Goal: Task Accomplishment & Management: Use online tool/utility

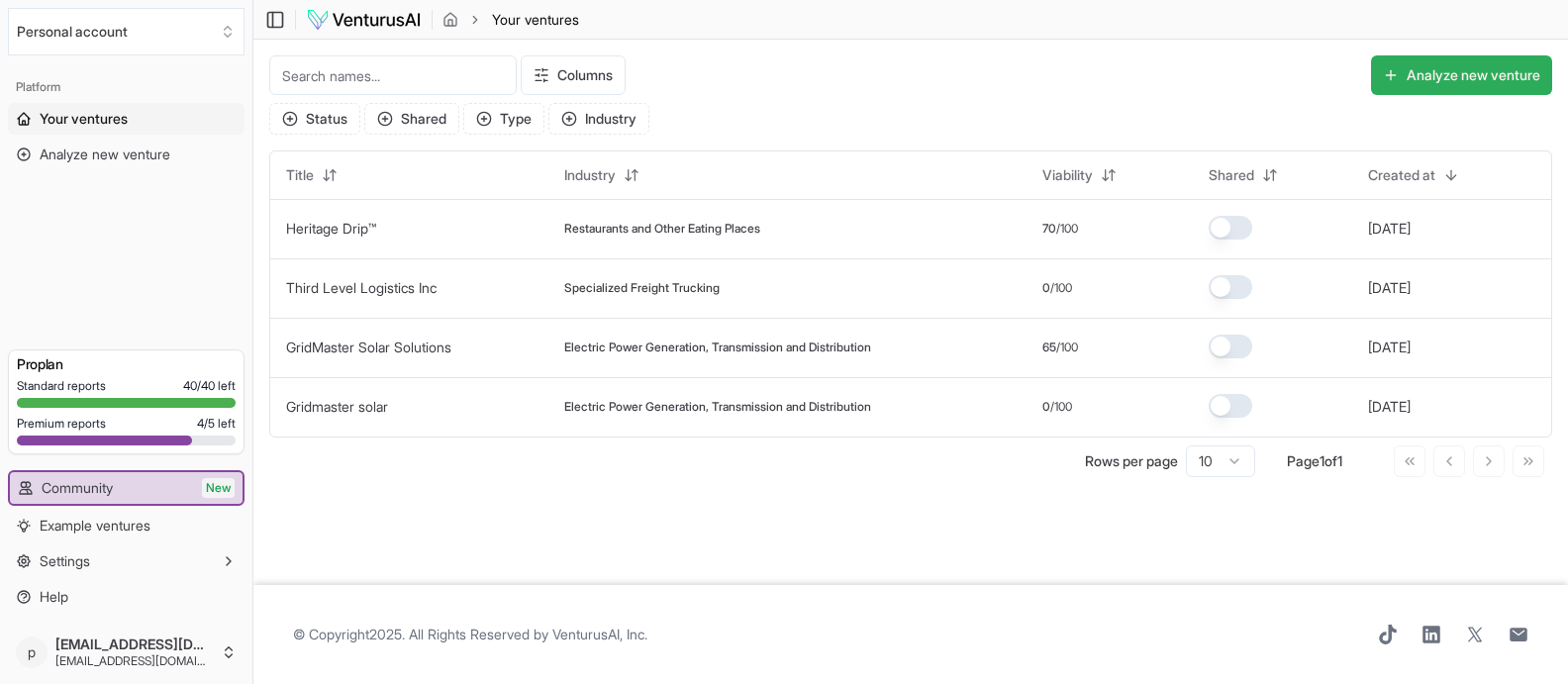
click at [1471, 79] on button "Analyze new venture" at bounding box center [1461, 76] width 181 height 40
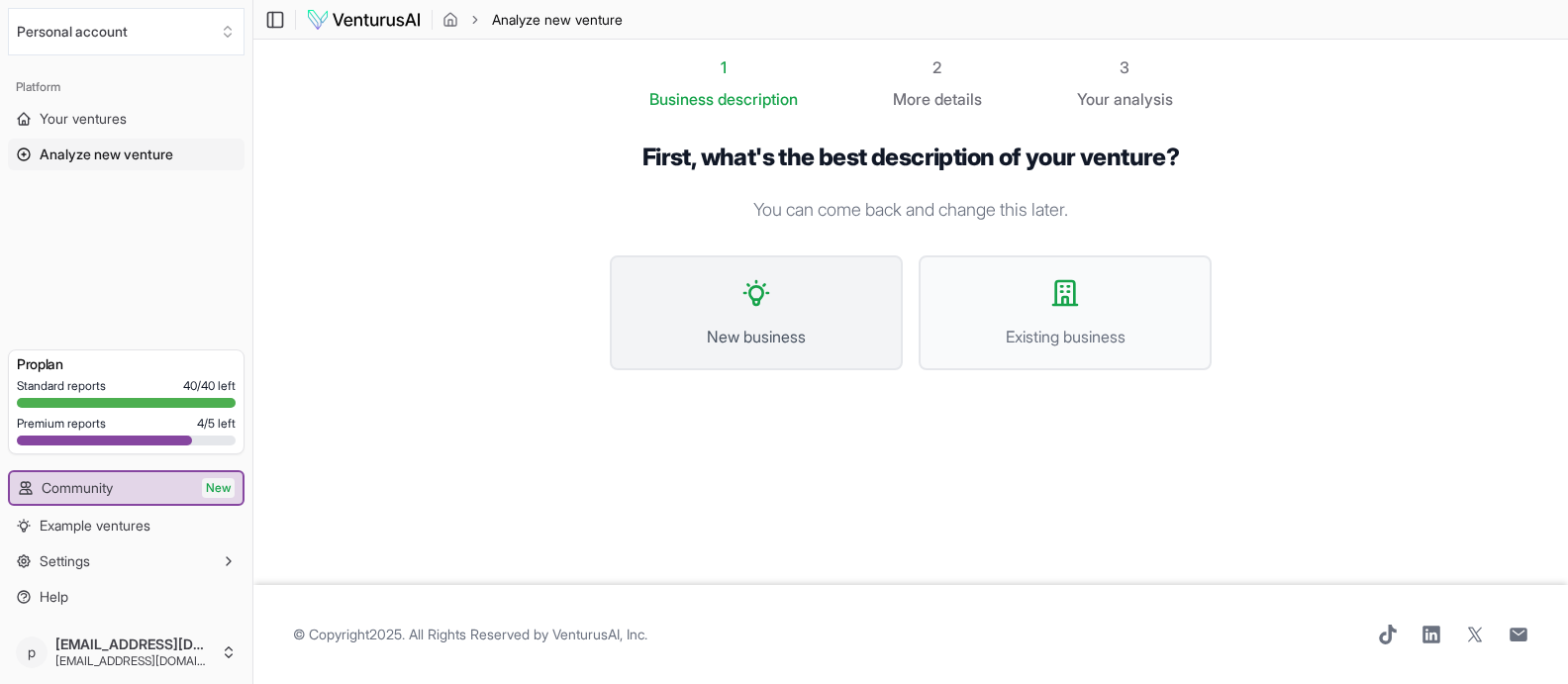
click at [810, 303] on button "New business" at bounding box center [757, 312] width 293 height 115
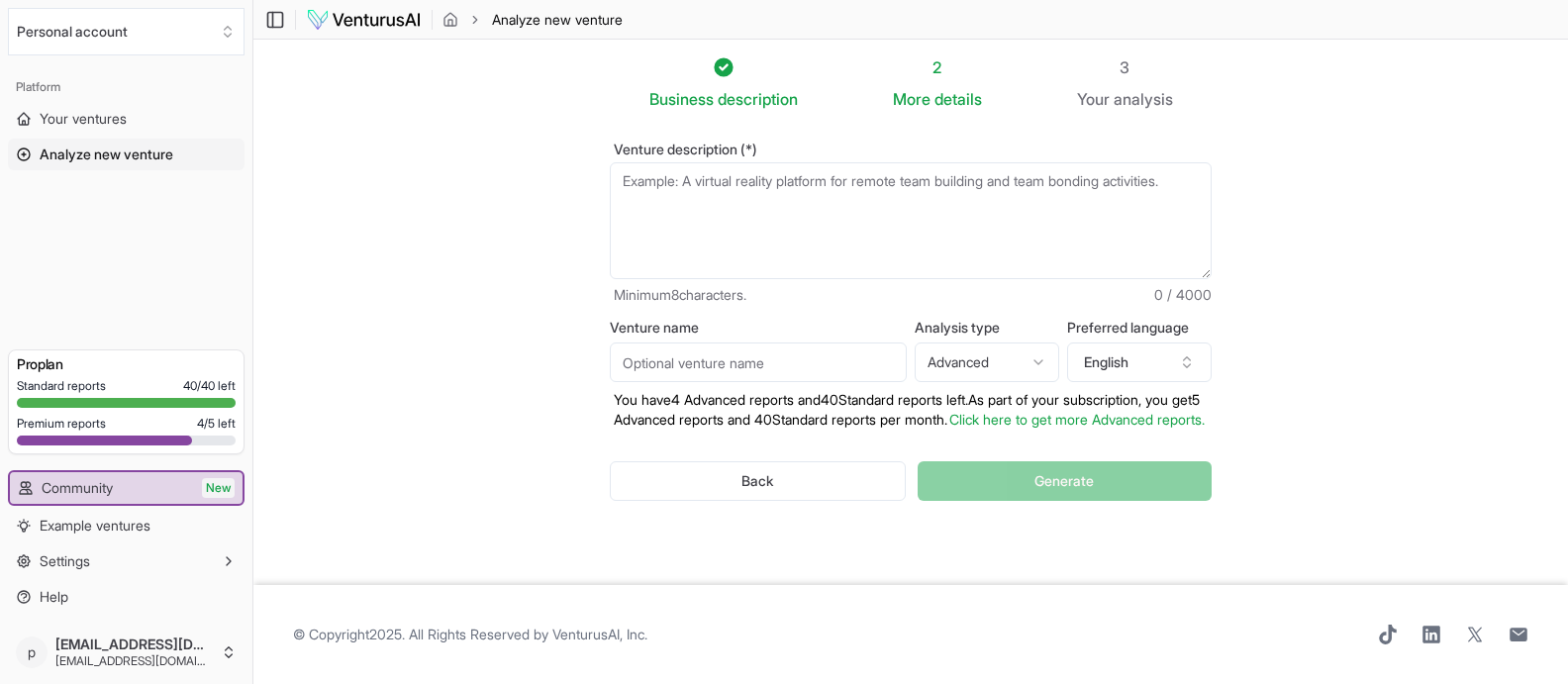
click at [839, 242] on textarea "Venture description (*)" at bounding box center [911, 220] width 602 height 117
type textarea ";"
click at [1049, 372] on html "Personal account Platform Your ventures Analyze new venture Get started for fre…" at bounding box center [784, 342] width 1568 height 684
click at [1047, 368] on html "Personal account Platform Your ventures Analyze new venture Get started for fre…" at bounding box center [784, 342] width 1568 height 684
click at [94, 520] on span "Example ventures" at bounding box center [95, 525] width 111 height 20
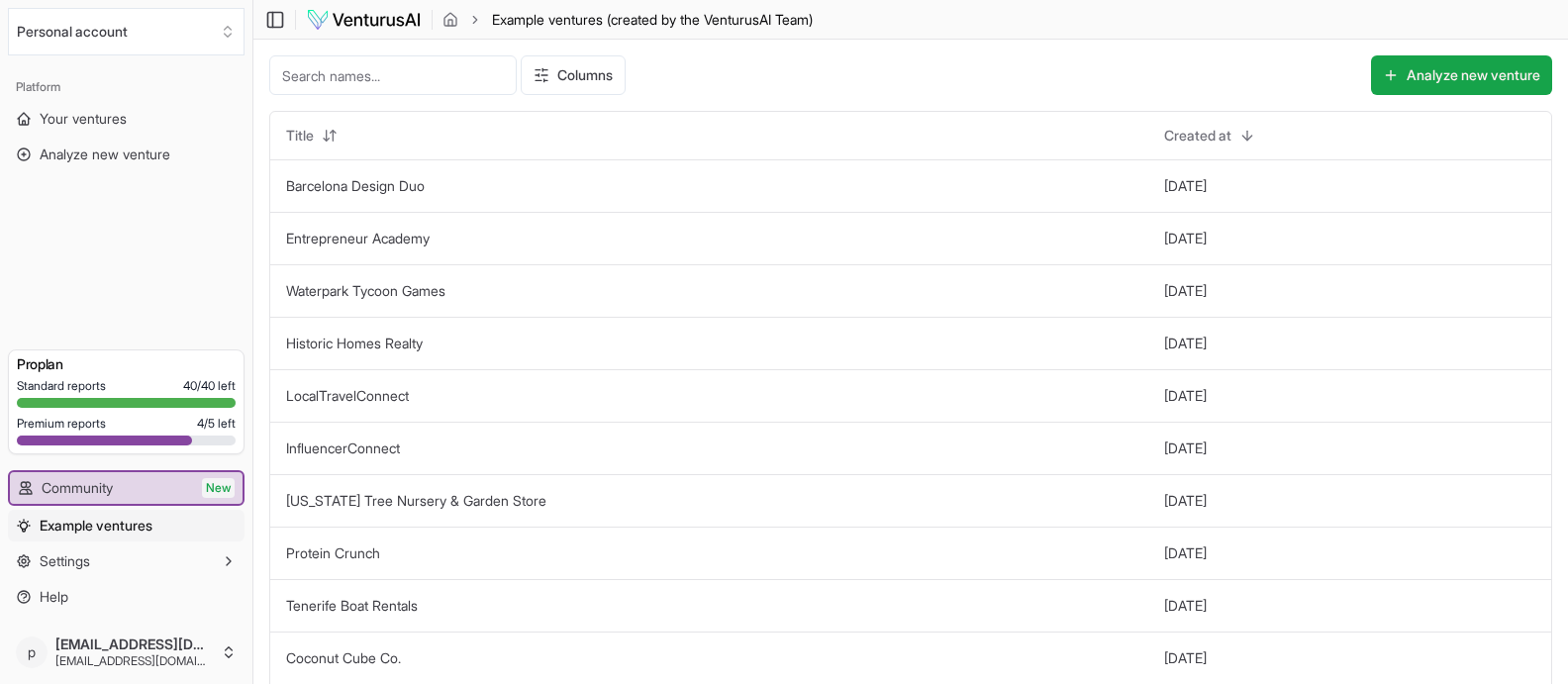
click at [351, 70] on input at bounding box center [393, 76] width 247 height 40
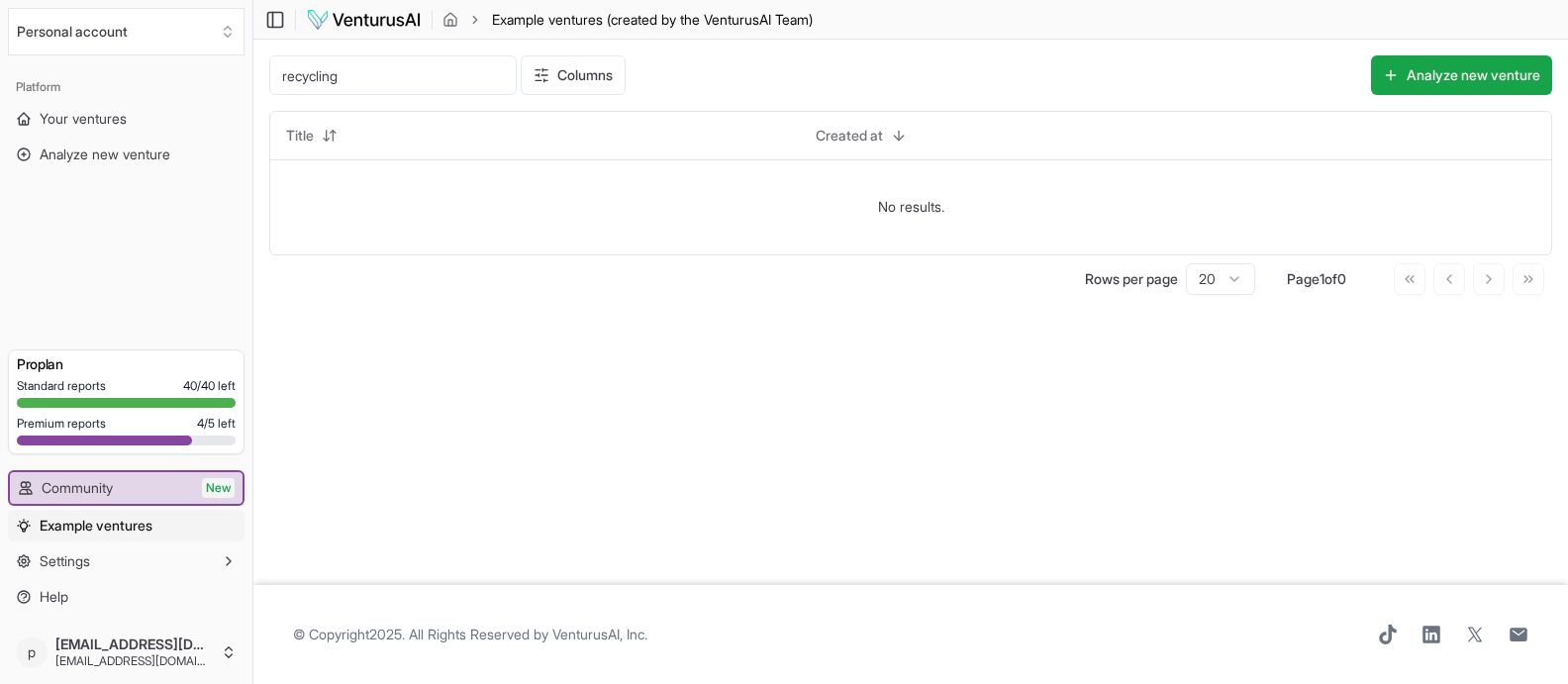
type input "recycling"
click at [419, 82] on input "recycling" at bounding box center [393, 76] width 247 height 40
drag, startPoint x: 359, startPoint y: 83, endPoint x: 250, endPoint y: 79, distance: 109.1
click at [250, 79] on div "Personal account Platform Your ventures Analyze new venture Get started for fre…" at bounding box center [784, 342] width 1568 height 684
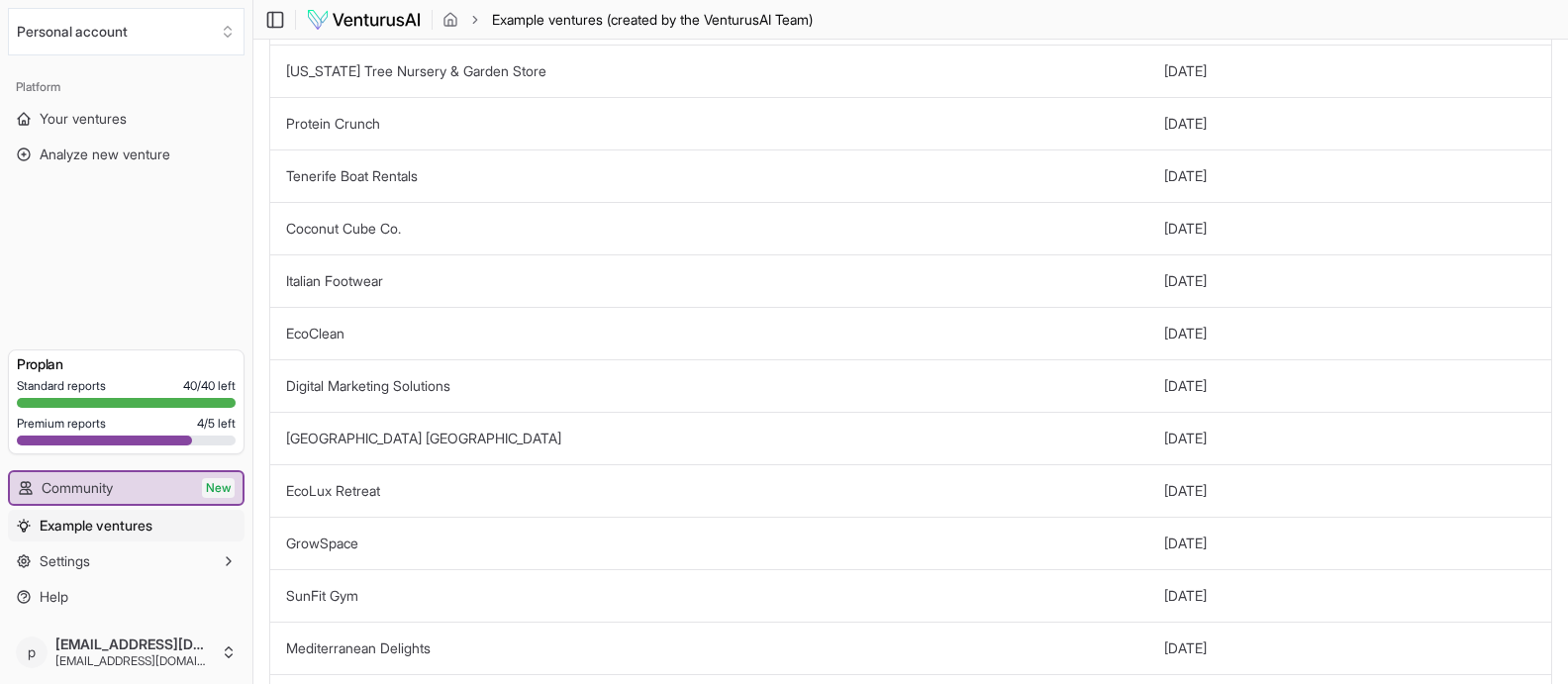
scroll to position [438, 0]
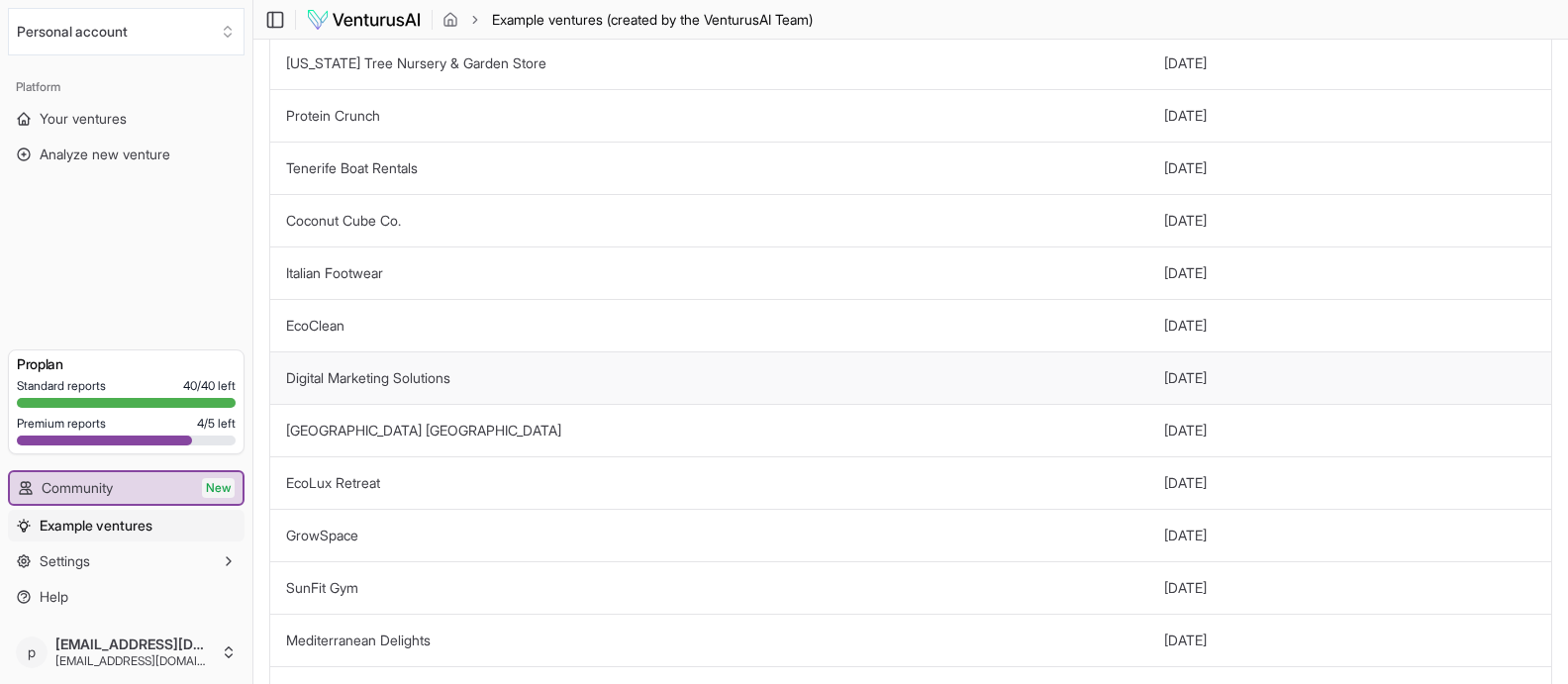
click at [405, 376] on link "Digital Marketing Solutions" at bounding box center [368, 377] width 164 height 17
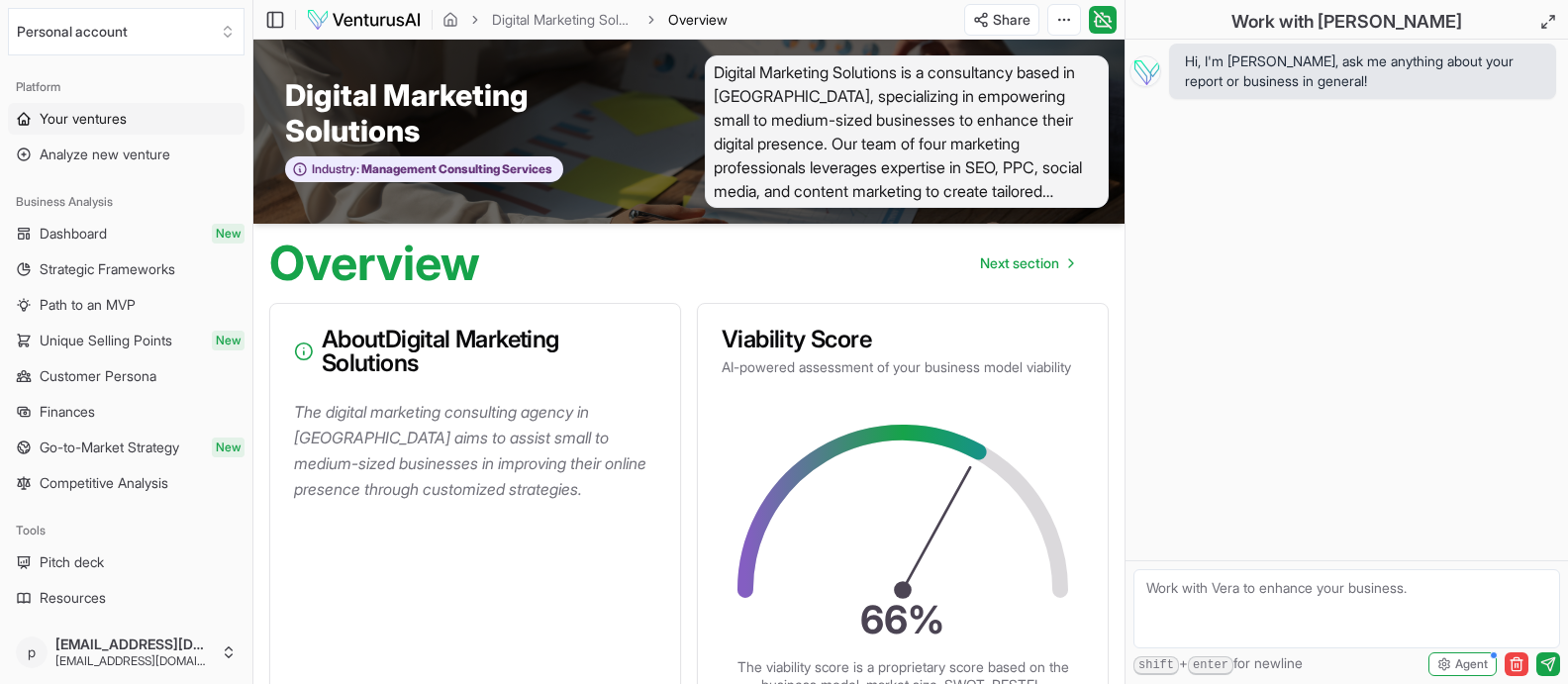
click at [101, 117] on span "Your ventures" at bounding box center [83, 119] width 87 height 20
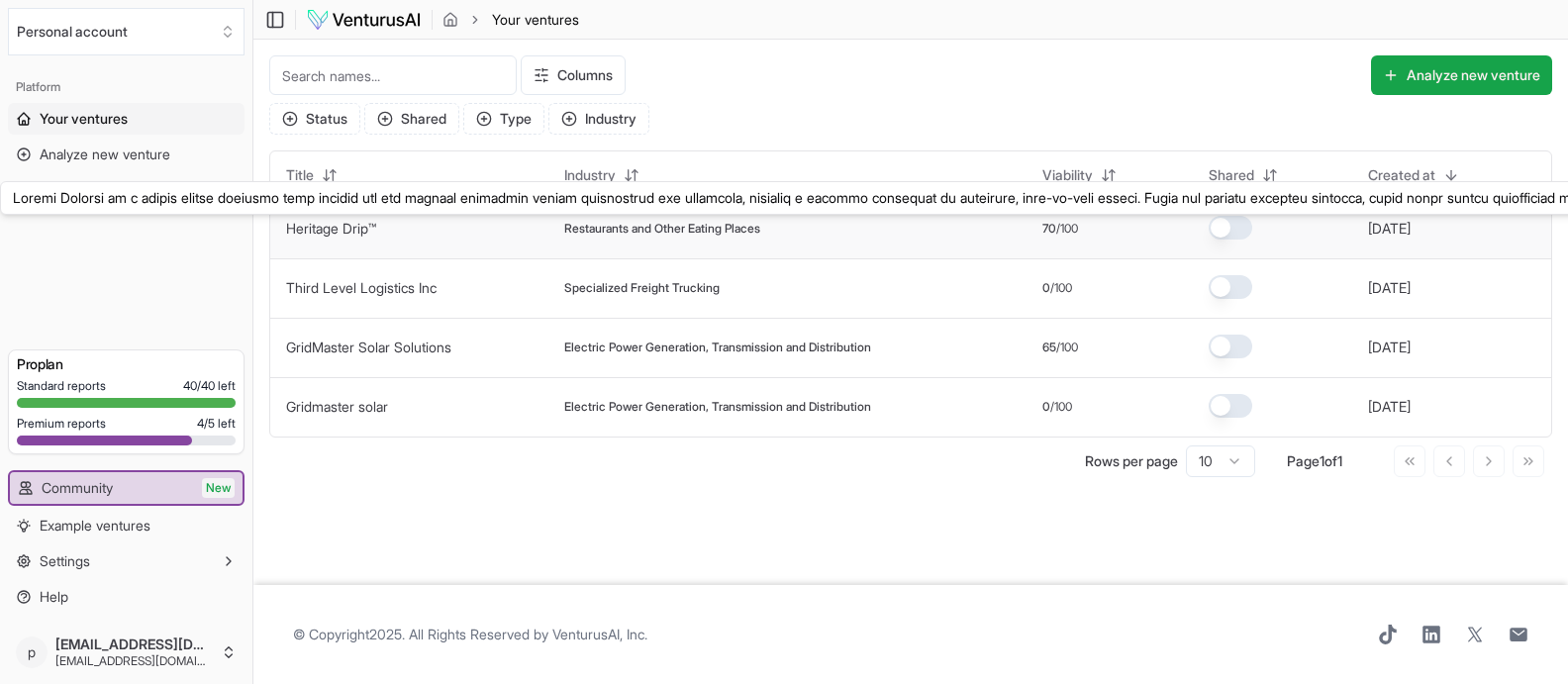
click at [335, 225] on link "Heritage Drip™" at bounding box center [331, 227] width 90 height 17
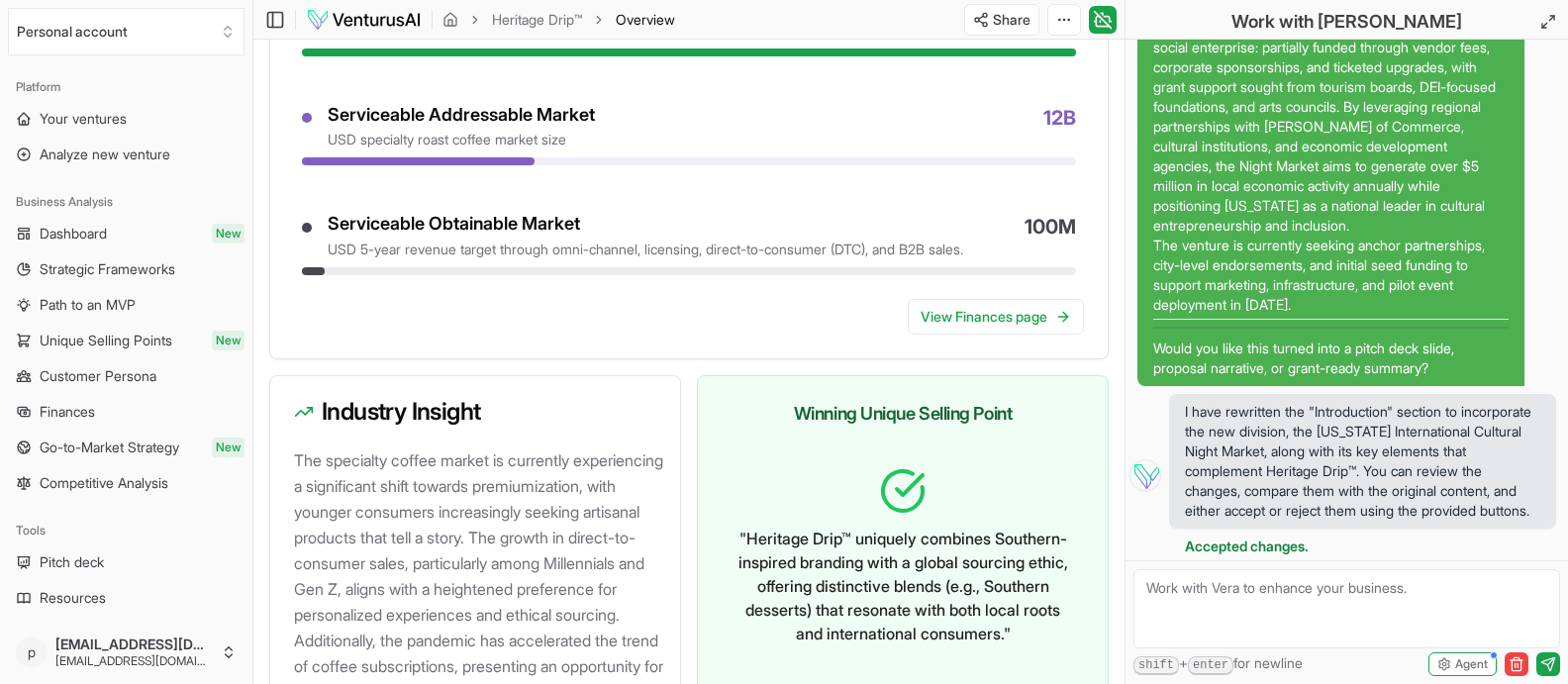
scroll to position [2416, 0]
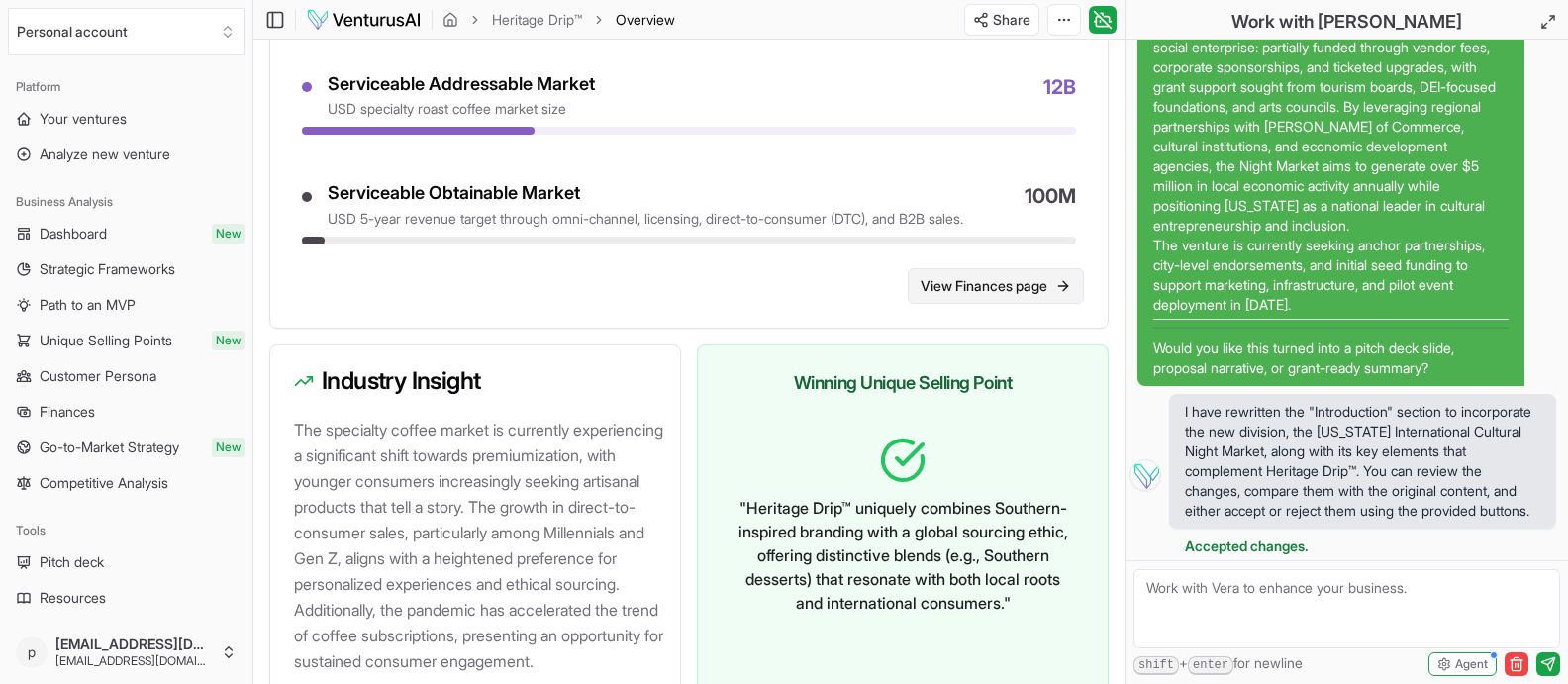
click at [977, 304] on link "View Finances page" at bounding box center [996, 286] width 176 height 36
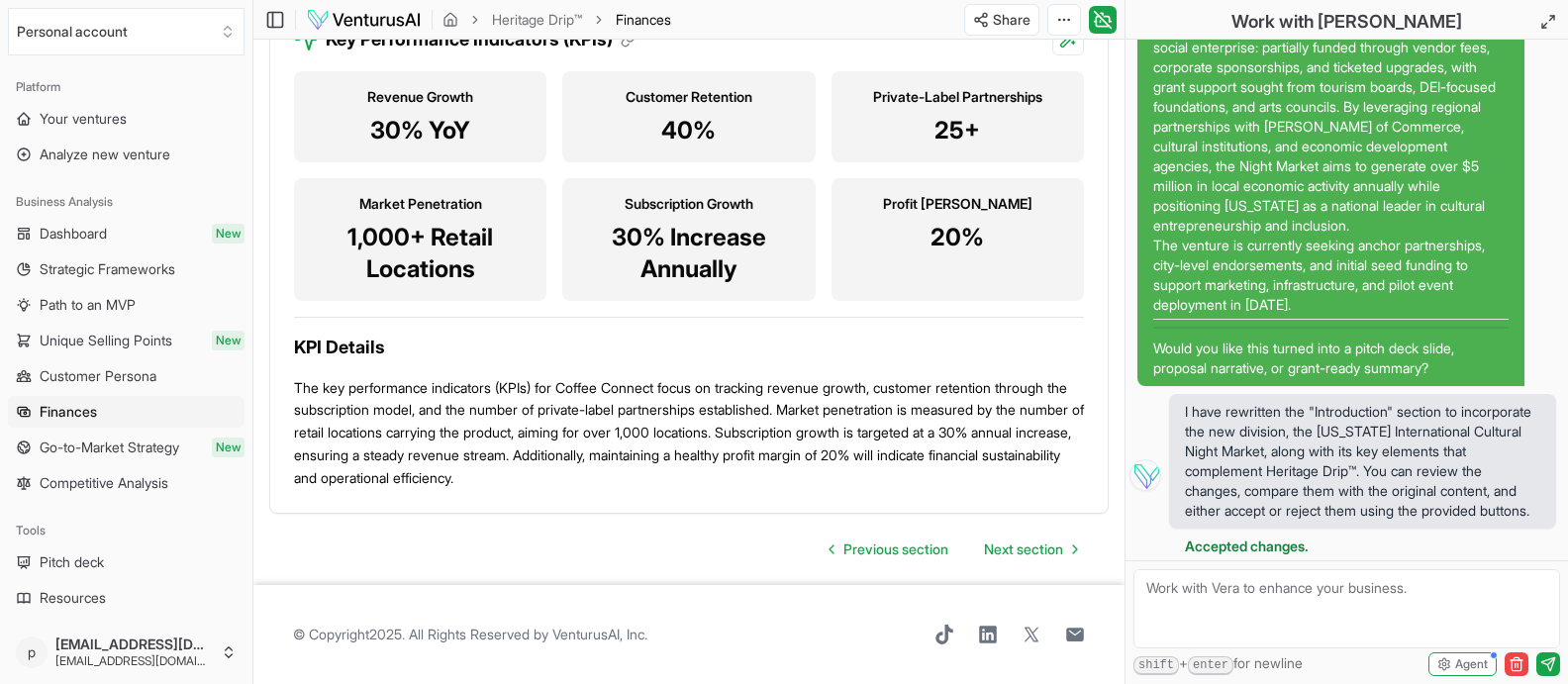
scroll to position [2542, 0]
click at [1080, 636] on icon at bounding box center [1075, 635] width 18 height 14
click at [1019, 543] on span "Next section" at bounding box center [1023, 549] width 79 height 20
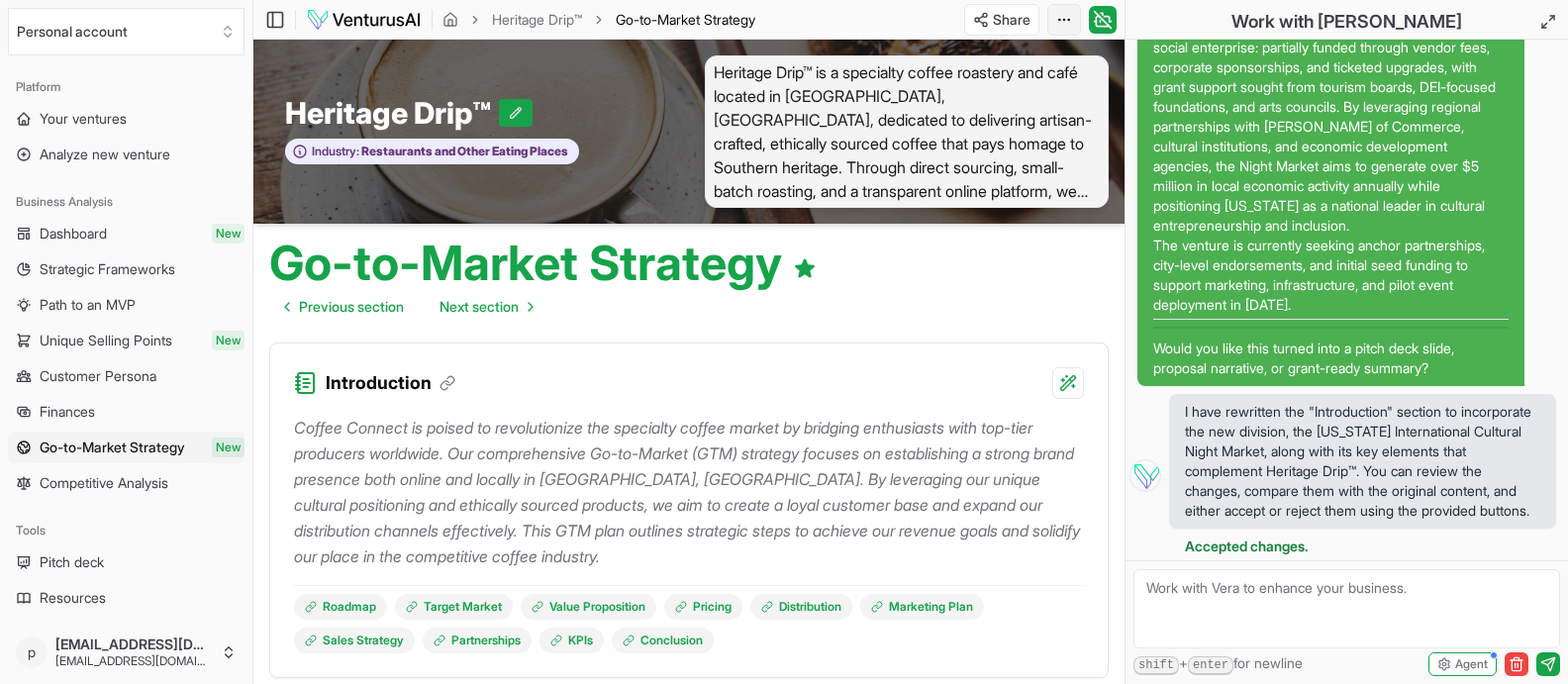
click at [1057, 20] on html "Personal account Platform Your ventures Analyze new venture Business Analysis D…" at bounding box center [784, 342] width 1568 height 684
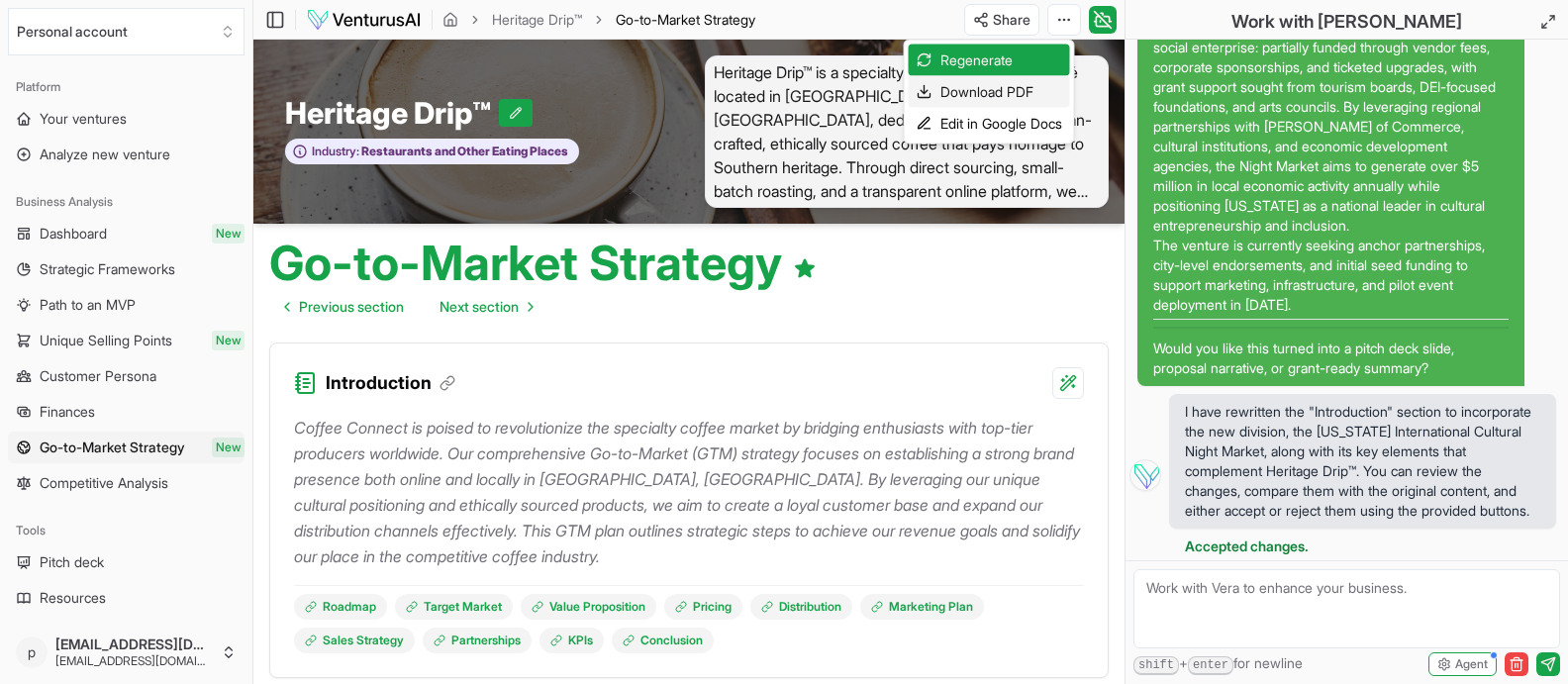
click at [1008, 92] on div "Download PDF" at bounding box center [990, 92] width 161 height 32
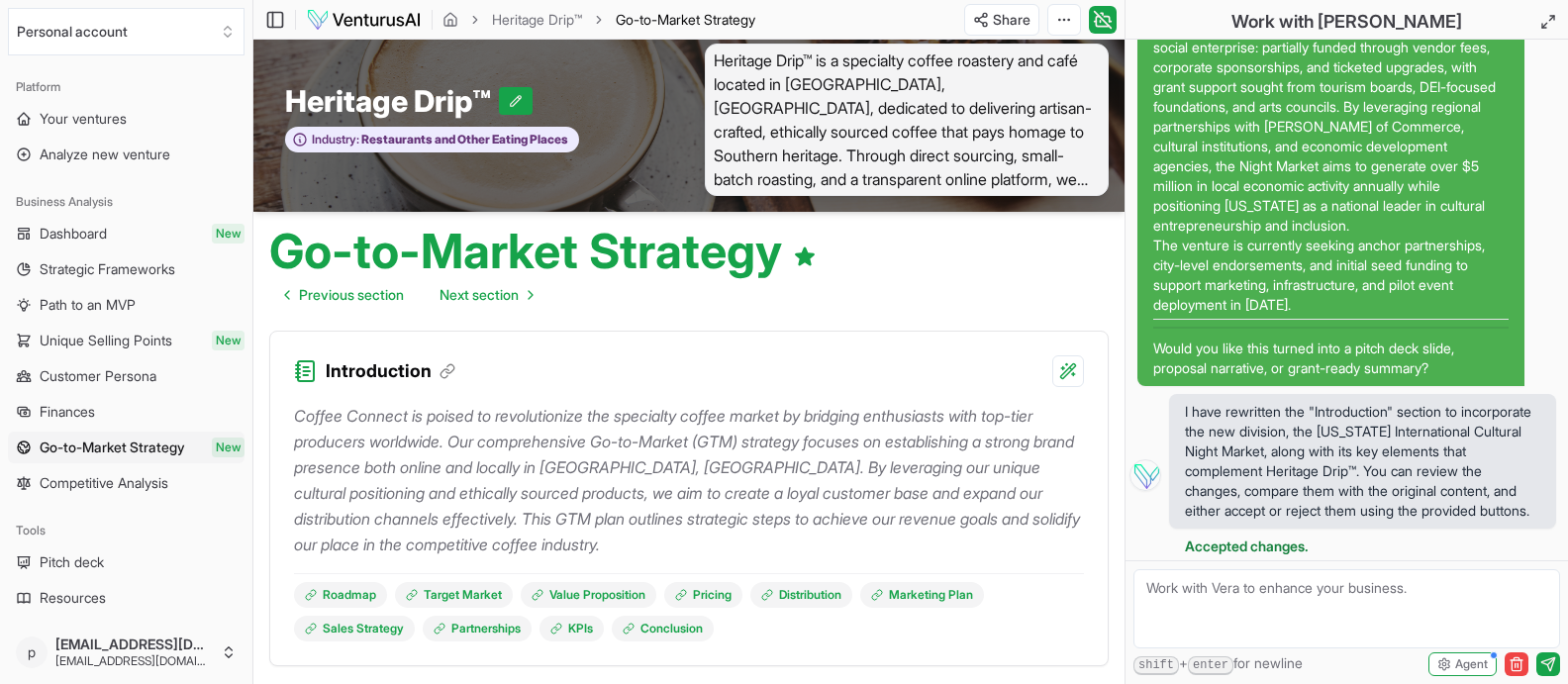
scroll to position [819, 0]
click at [1462, 378] on p "Would you like this turned into a pitch deck slide, proposal narrative, or gran…" at bounding box center [1331, 359] width 355 height 40
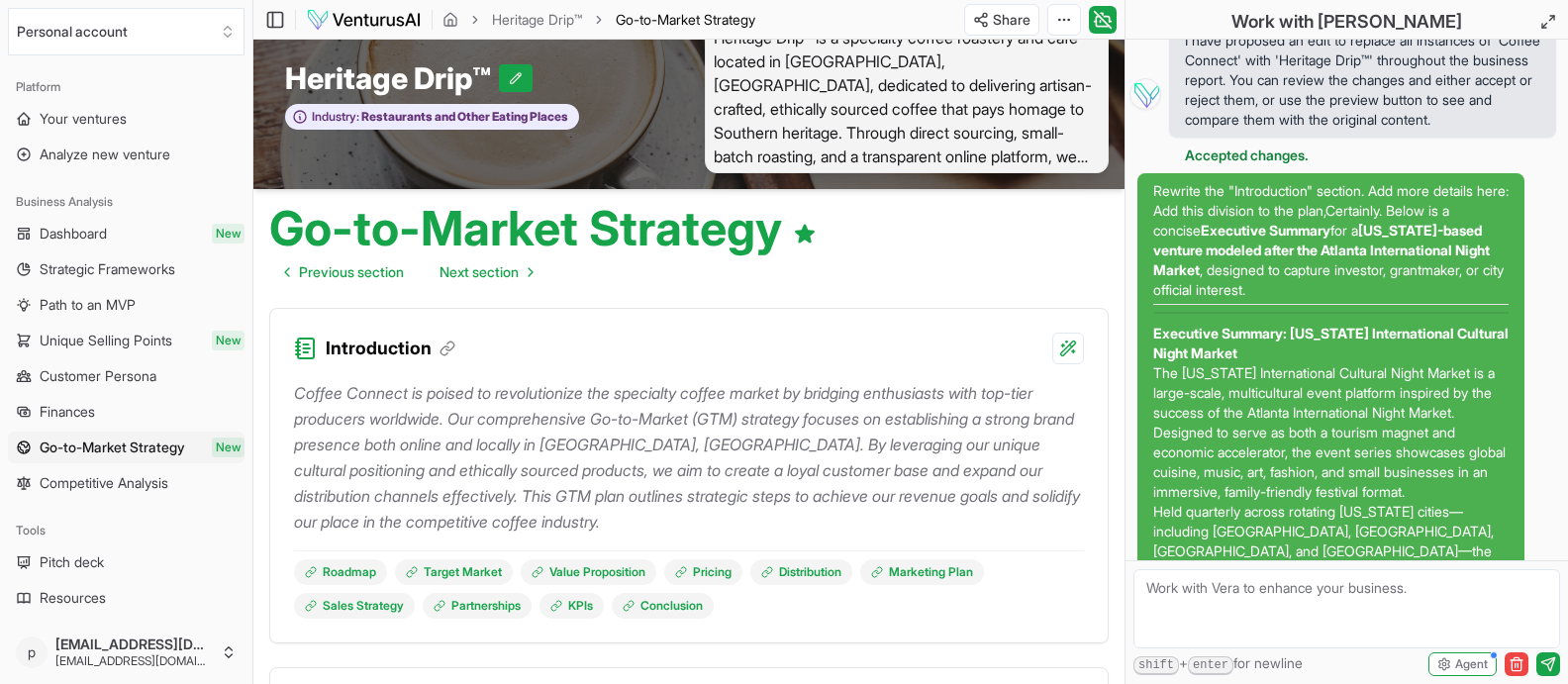
scroll to position [149, 0]
click at [1543, 439] on div "Rewrite the "Introduction" section. Add more details here: Add this division to…" at bounding box center [1347, 610] width 435 height 875
